Goal: Information Seeking & Learning: Learn about a topic

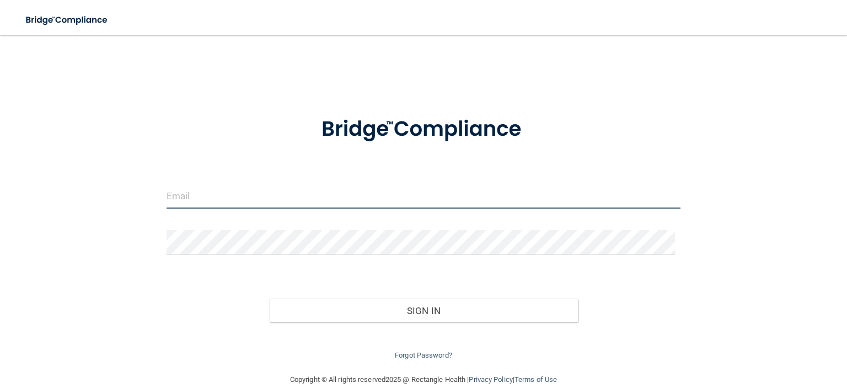
click at [192, 195] on input "email" at bounding box center [424, 196] width 514 height 25
type input "[EMAIL_ADDRESS][DOMAIN_NAME]"
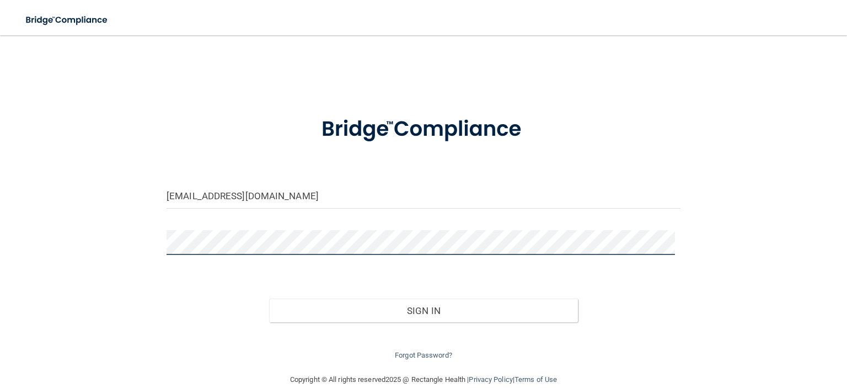
click at [269, 298] on button "Sign In" at bounding box center [423, 310] width 308 height 24
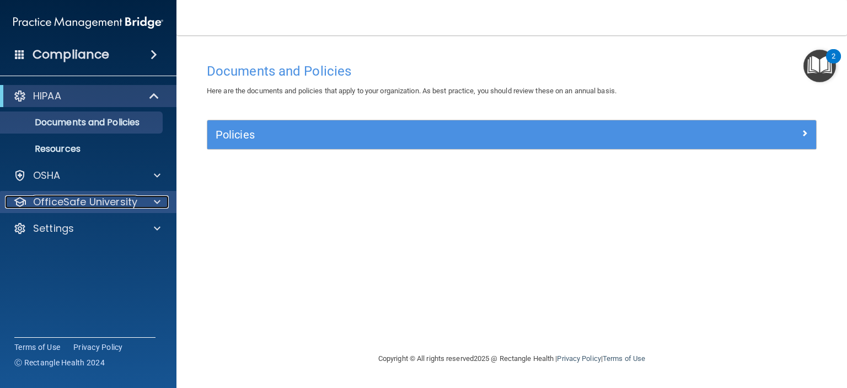
click at [146, 206] on div at bounding box center [156, 201] width 28 height 13
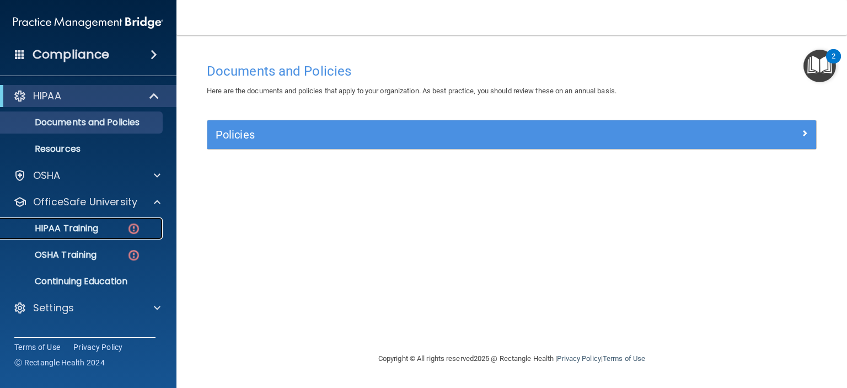
click at [54, 233] on p "HIPAA Training" at bounding box center [52, 228] width 91 height 11
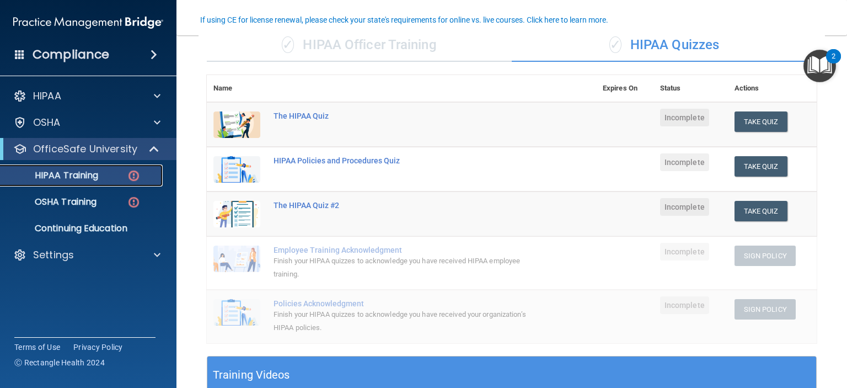
scroll to position [93, 0]
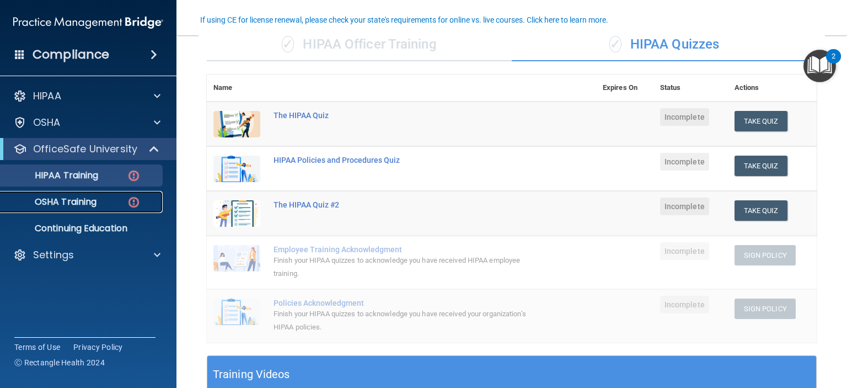
click at [74, 198] on p "OSHA Training" at bounding box center [51, 201] width 89 height 11
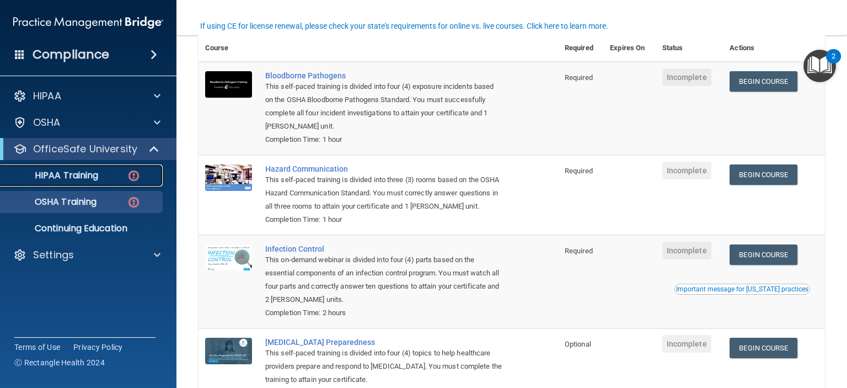
click at [81, 175] on p "HIPAA Training" at bounding box center [52, 175] width 91 height 11
